Goal: Communication & Community: Answer question/provide support

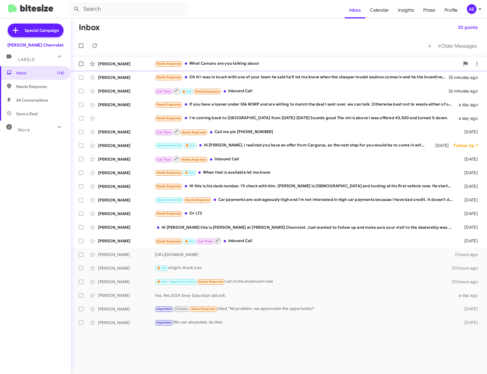
click at [234, 63] on div "Needs Response What Camaro are you talking about" at bounding box center [307, 63] width 305 height 7
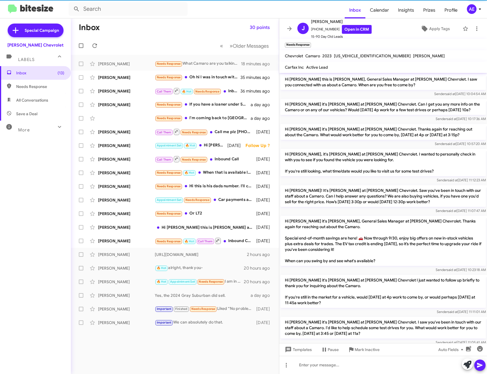
scroll to position [24, 0]
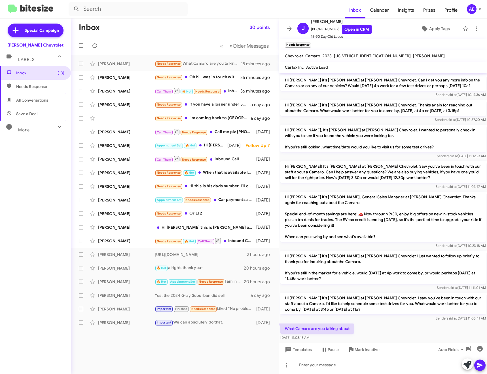
click at [349, 55] on span "[US_VEHICLE_IDENTIFICATION_NUMBER]" at bounding box center [372, 55] width 77 height 5
copy span "[US_VEHICLE_IDENTIFICATION_NUMBER]"
click at [343, 362] on div at bounding box center [383, 364] width 208 height 18
paste div
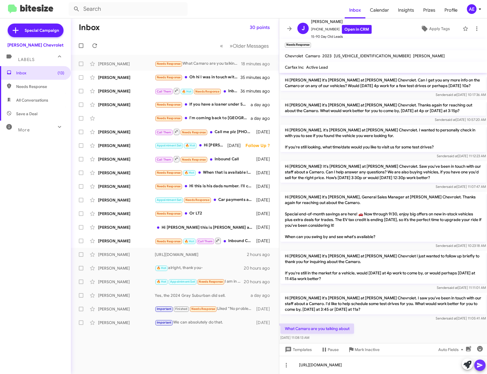
click at [479, 361] on span at bounding box center [479, 364] width 7 height 11
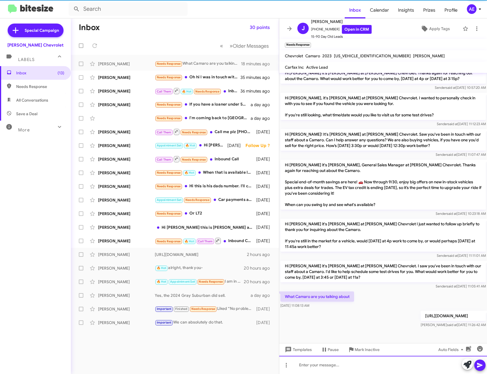
scroll to position [50, 0]
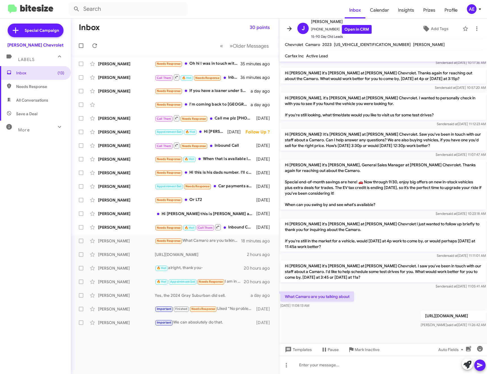
click at [291, 30] on icon at bounding box center [289, 28] width 7 height 7
